Goal: Task Accomplishment & Management: Complete application form

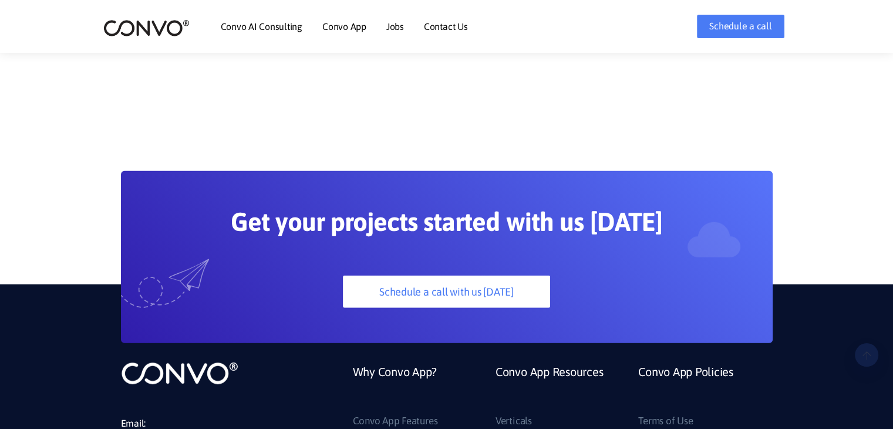
scroll to position [3260, 0]
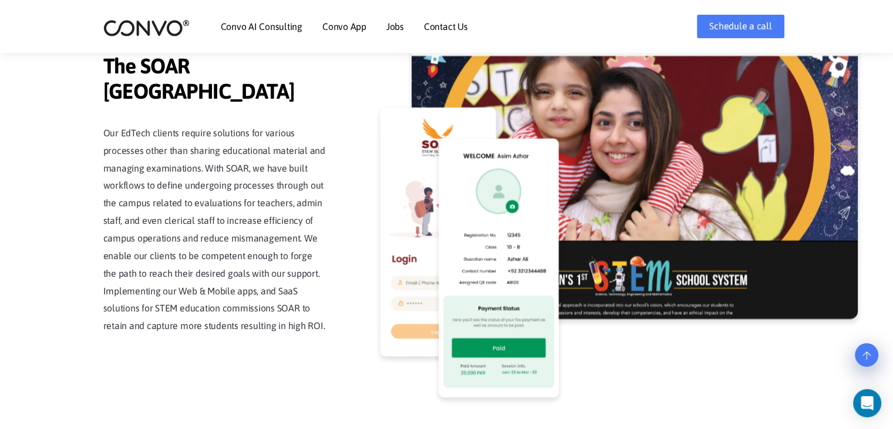
drag, startPoint x: 892, startPoint y: 0, endPoint x: 895, endPoint y: 7, distance: 7.9
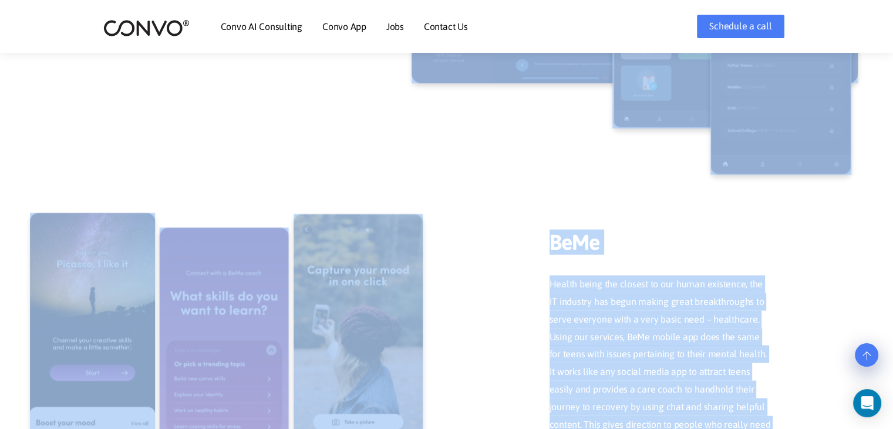
scroll to position [2188, 0]
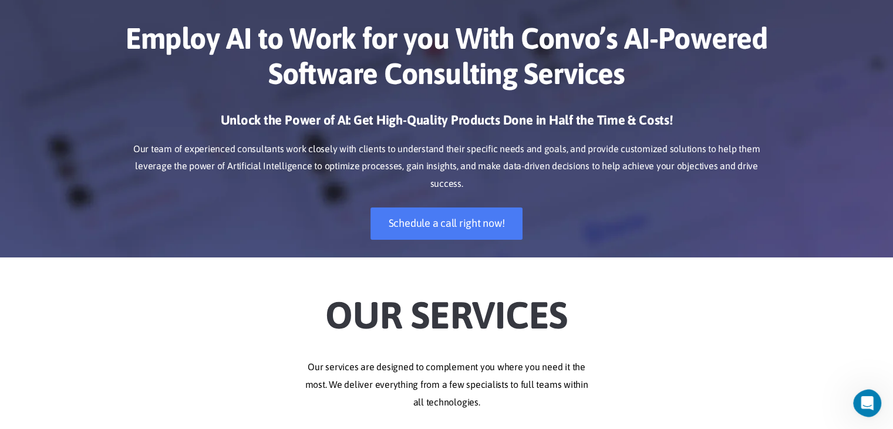
scroll to position [0, 0]
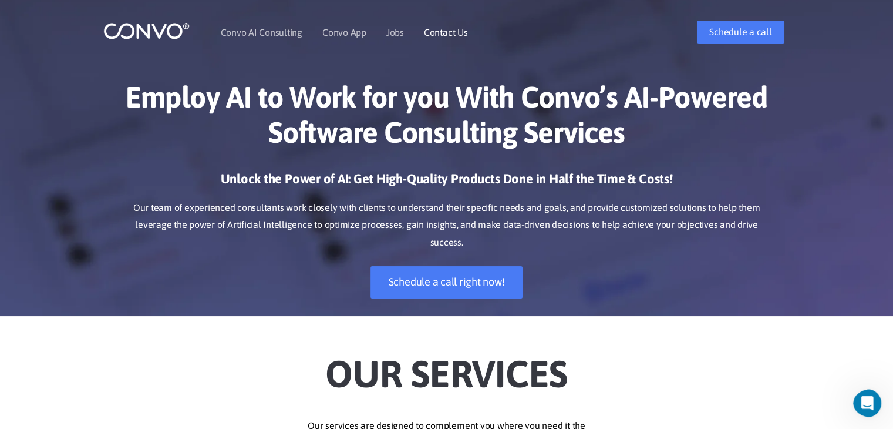
click at [451, 29] on link "Contact Us" at bounding box center [446, 32] width 44 height 9
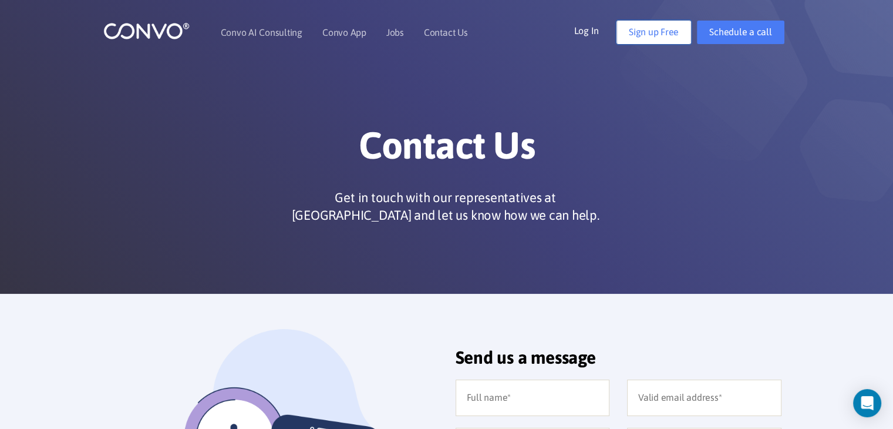
click at [640, 30] on link "Sign up Free" at bounding box center [653, 32] width 75 height 23
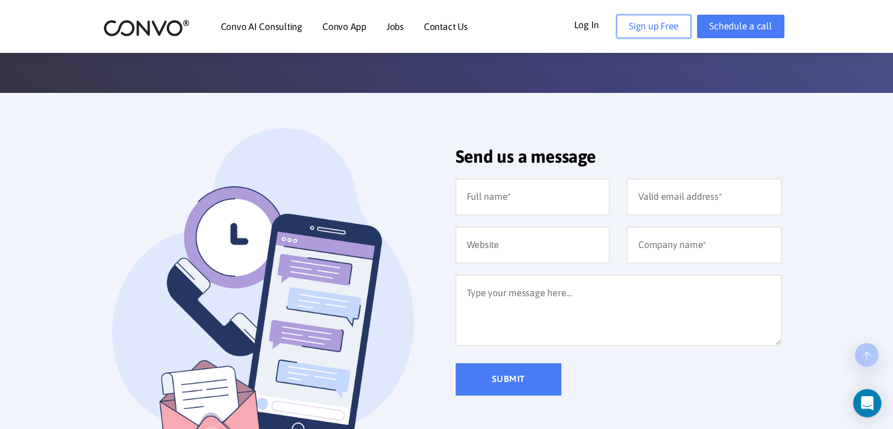
scroll to position [203, 0]
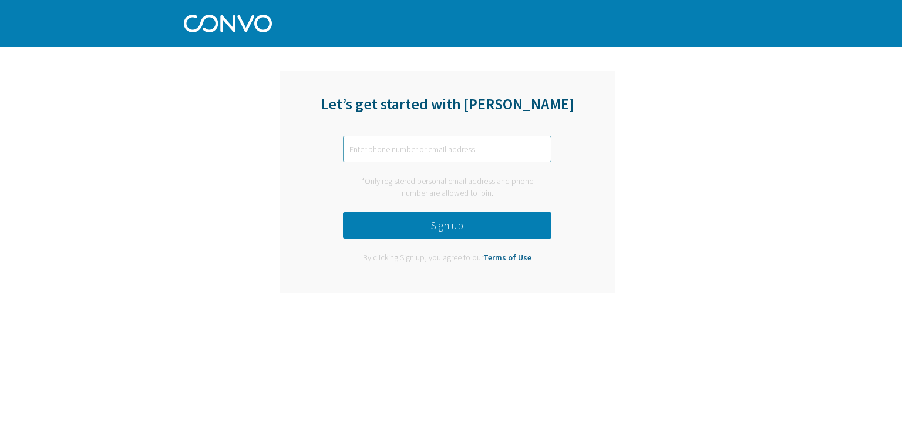
click at [438, 145] on input "text" at bounding box center [447, 149] width 208 height 26
click at [407, 144] on input "text" at bounding box center [447, 149] width 208 height 26
paste input "layabar693@chaublog.com"
type input "layabar693@chaublog.com"
click at [374, 184] on div "*Only registered personal email address and phone number are allowed to join." at bounding box center [447, 187] width 208 height 23
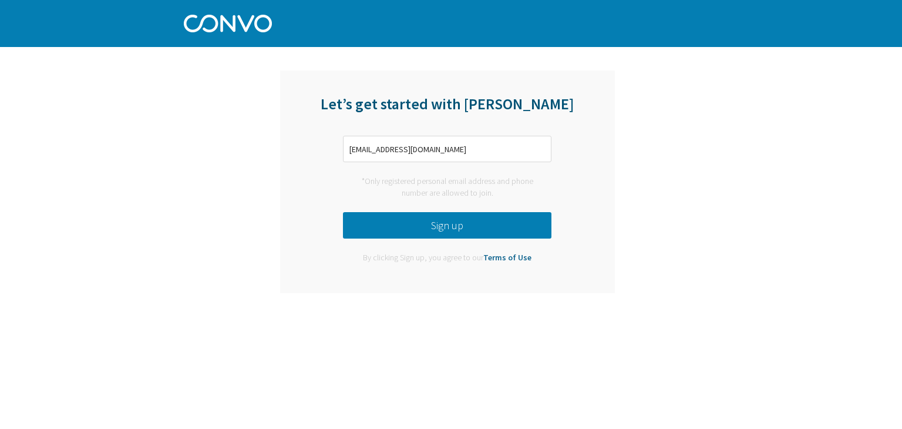
click at [441, 232] on button "Sign up" at bounding box center [447, 225] width 208 height 26
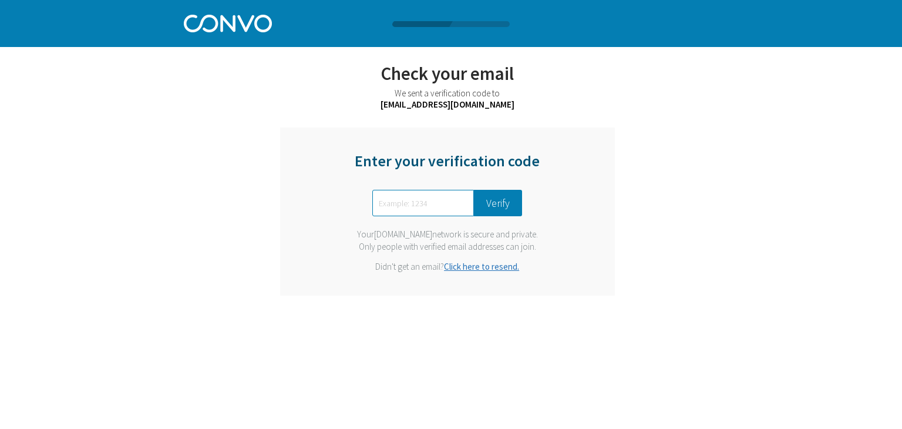
click at [397, 202] on input "text" at bounding box center [423, 203] width 102 height 26
type input "6369"
click at [494, 212] on button "Verify" at bounding box center [498, 203] width 48 height 26
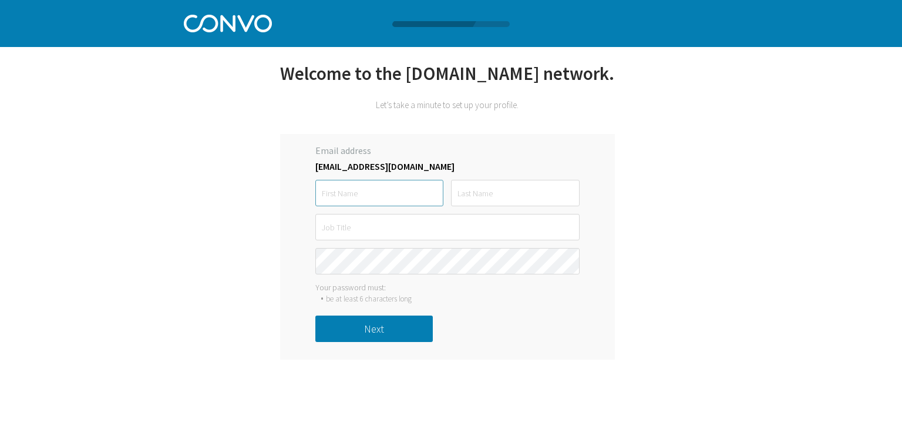
click at [393, 193] on input "text" at bounding box center [379, 193] width 128 height 26
type input "k"
type input "hani"
click at [467, 190] on input "text" at bounding box center [515, 193] width 128 height 26
type input "hani"
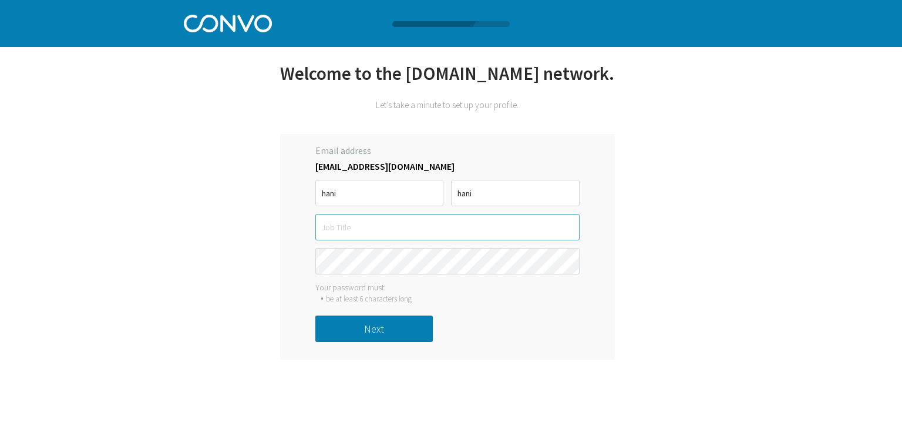
click at [403, 220] on input "text" at bounding box center [447, 227] width 264 height 26
type input "S"
type input "SEO Expert"
click at [382, 326] on button "Next" at bounding box center [373, 328] width 117 height 26
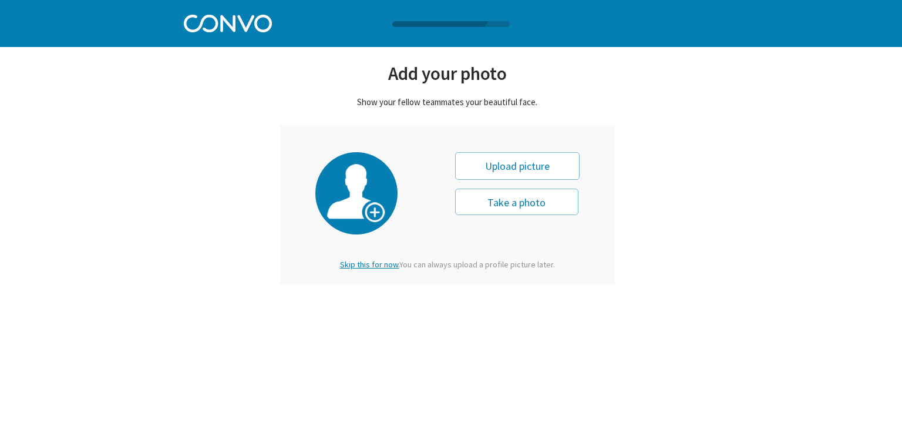
click at [513, 167] on div "Upload picture" at bounding box center [517, 166] width 124 height 28
type input "0"
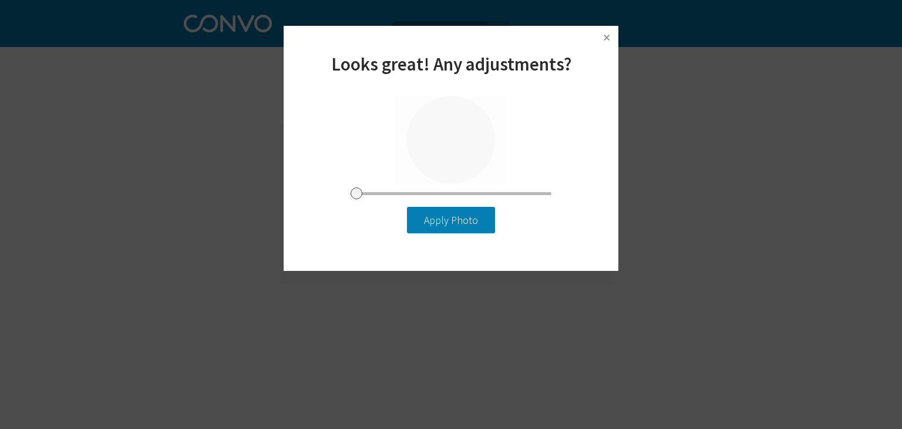
click at [443, 217] on button "Apply Photo" at bounding box center [451, 220] width 88 height 26
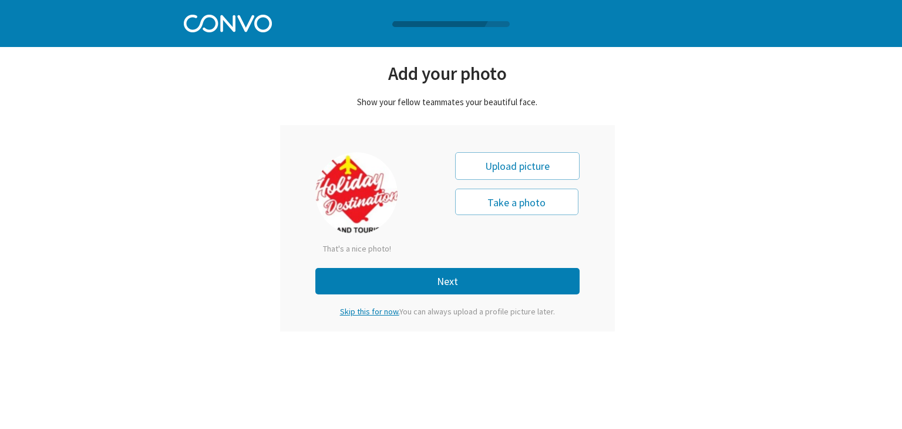
click at [451, 274] on button "Next" at bounding box center [447, 281] width 264 height 26
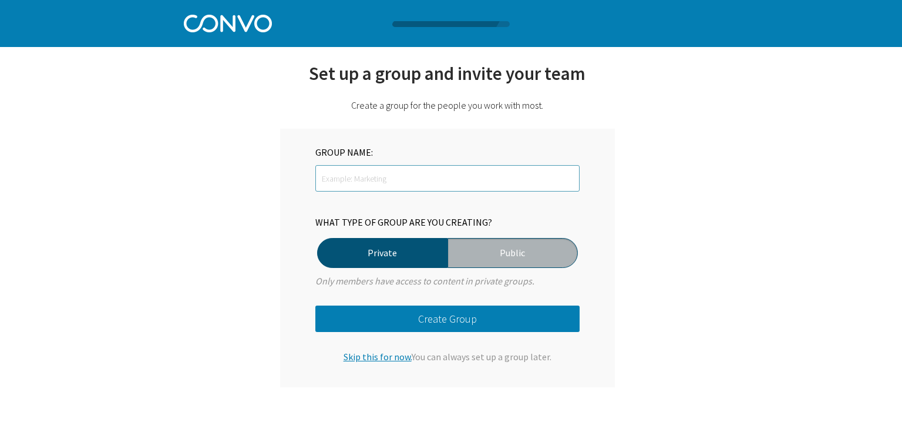
click at [382, 171] on input "text" at bounding box center [447, 178] width 264 height 26
type input "Holiday destination"
click at [498, 251] on label "Public" at bounding box center [512, 253] width 130 height 30
click at [0, 0] on input "Public" at bounding box center [0, 0] width 0 height 0
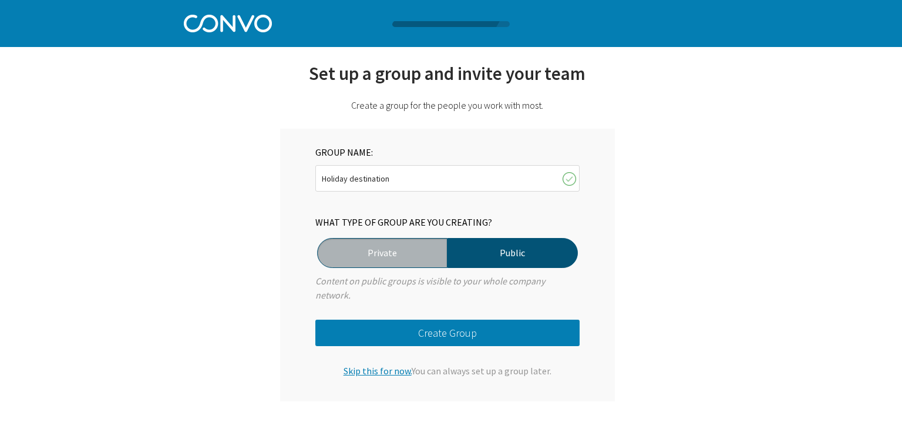
click at [465, 330] on button "Create Group" at bounding box center [447, 332] width 264 height 26
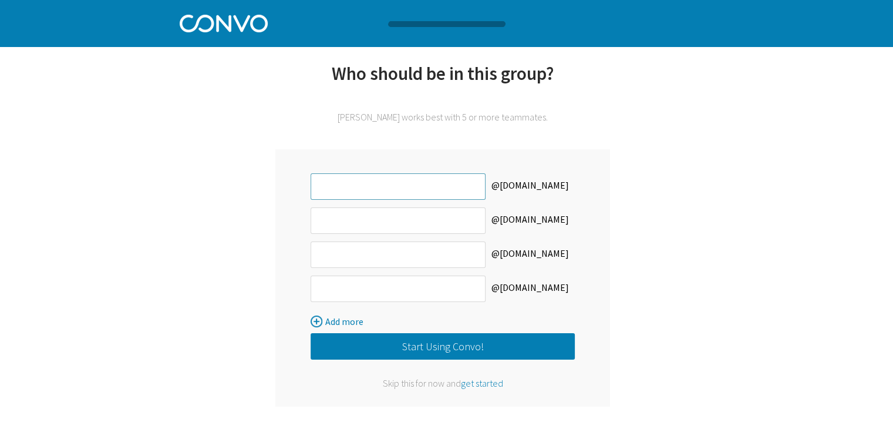
click at [411, 174] on input "text" at bounding box center [398, 186] width 175 height 26
click at [437, 352] on button "Start Using Convo!" at bounding box center [443, 346] width 264 height 26
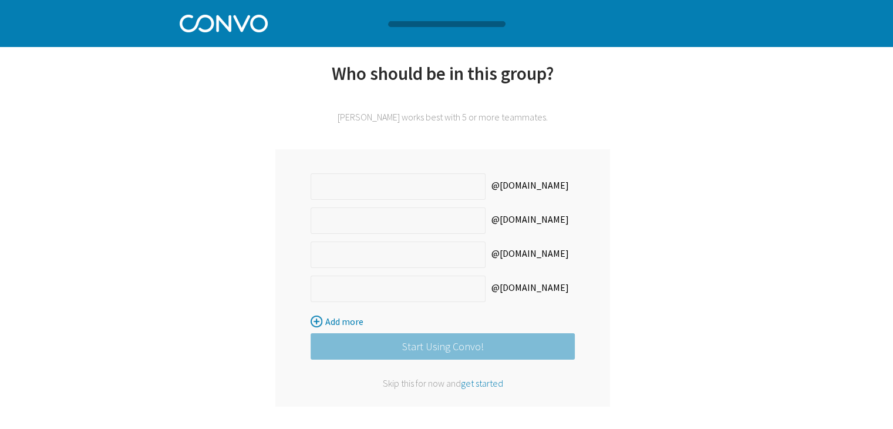
click at [487, 385] on span "get started" at bounding box center [482, 383] width 42 height 12
